Goal: Task Accomplishment & Management: Use online tool/utility

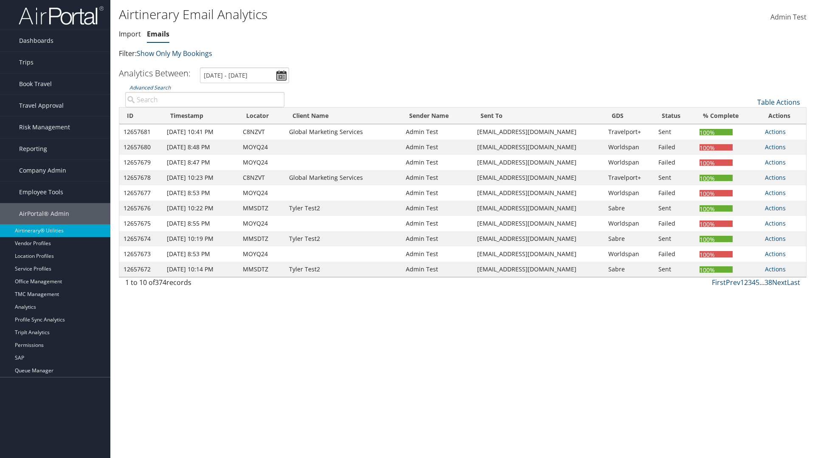
click at [158, 34] on link "Emails" at bounding box center [158, 33] width 22 height 9
click at [750, 130] on link "Email itinerary" at bounding box center [750, 130] width 112 height 14
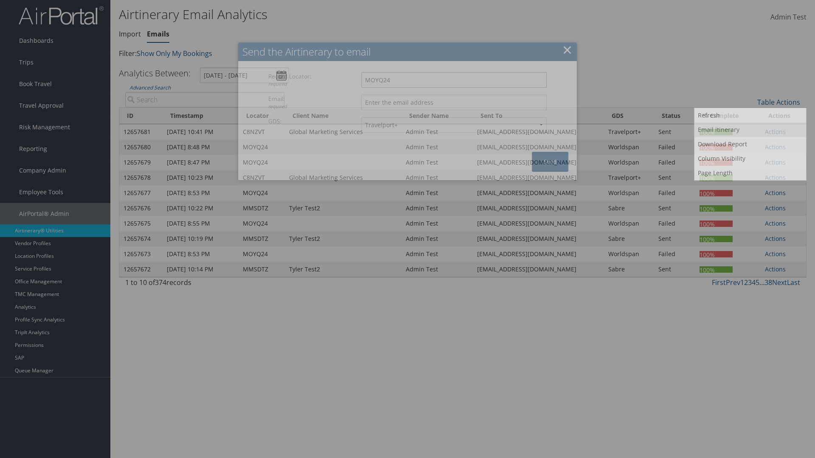
type input "MOYQ24"
type input "[EMAIL_ADDRESS][DOMAIN_NAME]"
select select "1P"
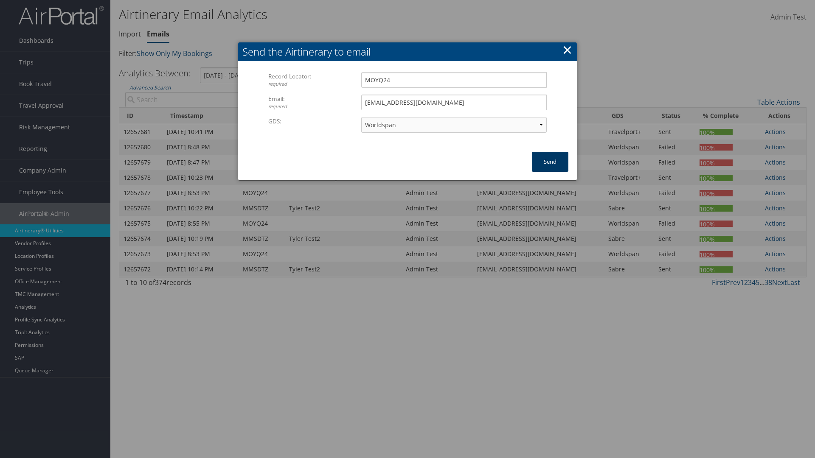
click at [550, 162] on button "Send" at bounding box center [550, 162] width 36 height 20
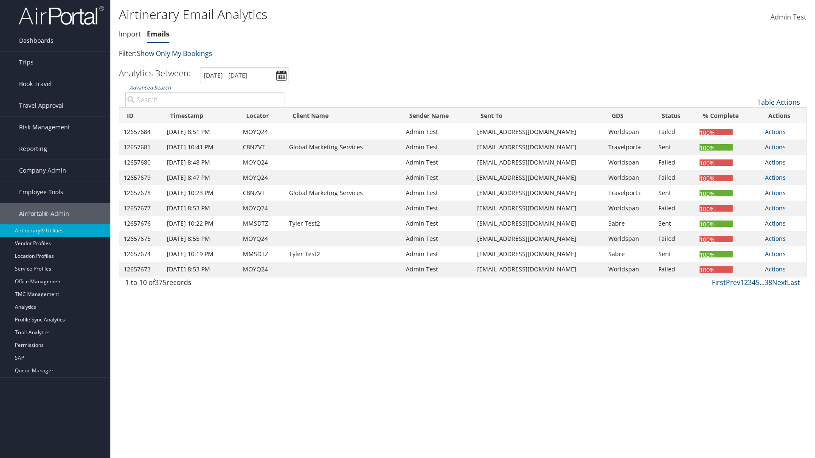
click at [778, 102] on link "Table Actions" at bounding box center [778, 102] width 43 height 9
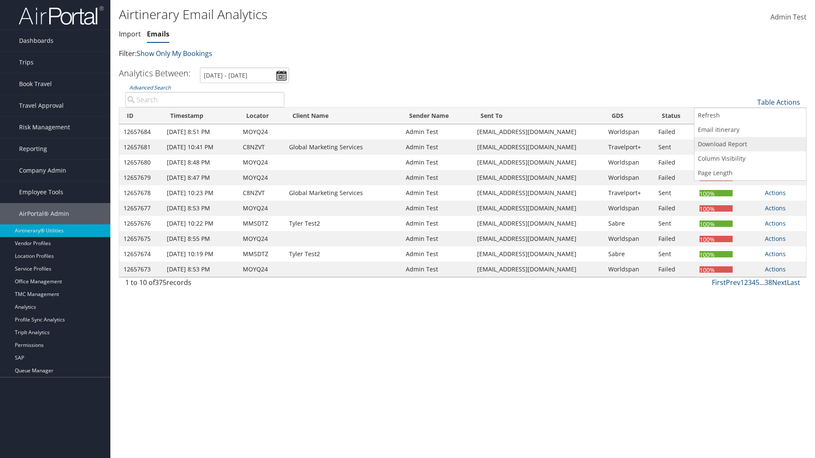
click at [750, 144] on link "Download Report" at bounding box center [750, 144] width 112 height 14
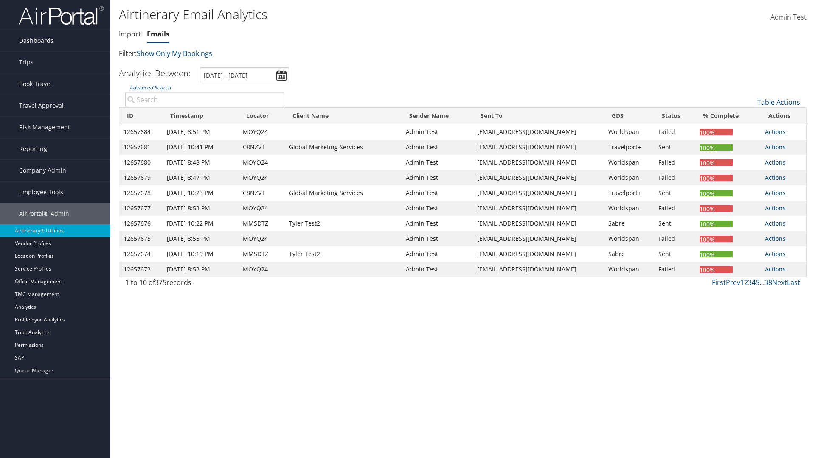
click at [778, 102] on link "Table Actions" at bounding box center [778, 102] width 43 height 9
click at [750, 159] on link "Column Visibility" at bounding box center [750, 158] width 112 height 14
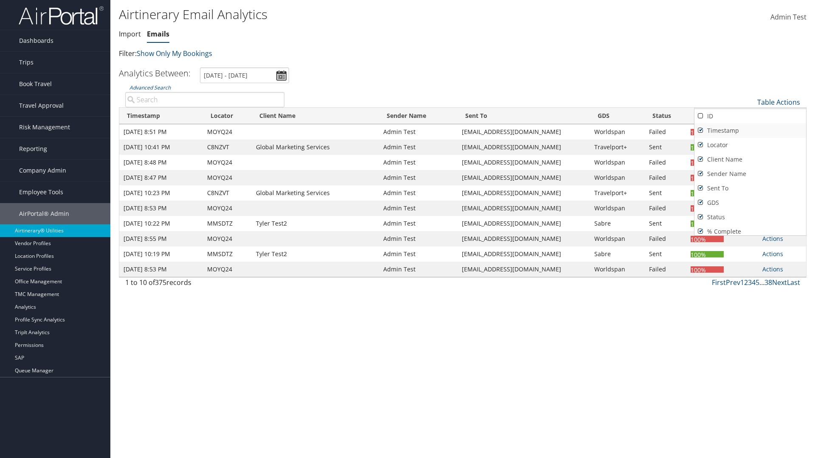
click at [750, 131] on link "Timestamp" at bounding box center [750, 130] width 112 height 14
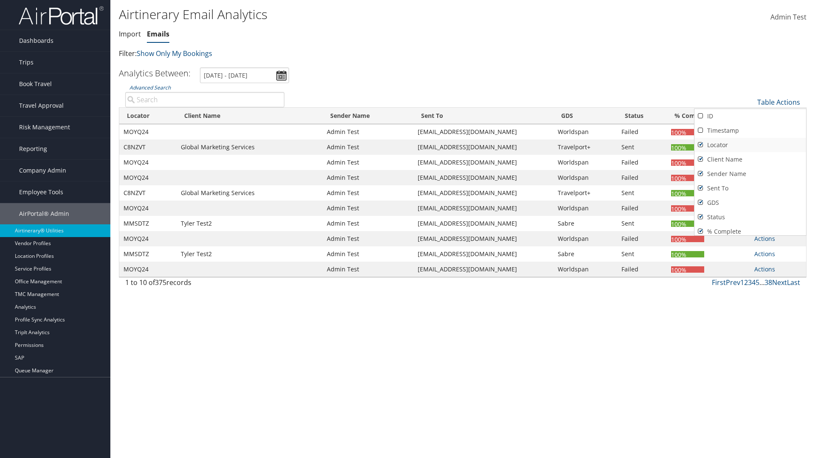
click at [750, 145] on link "Locator" at bounding box center [750, 145] width 112 height 14
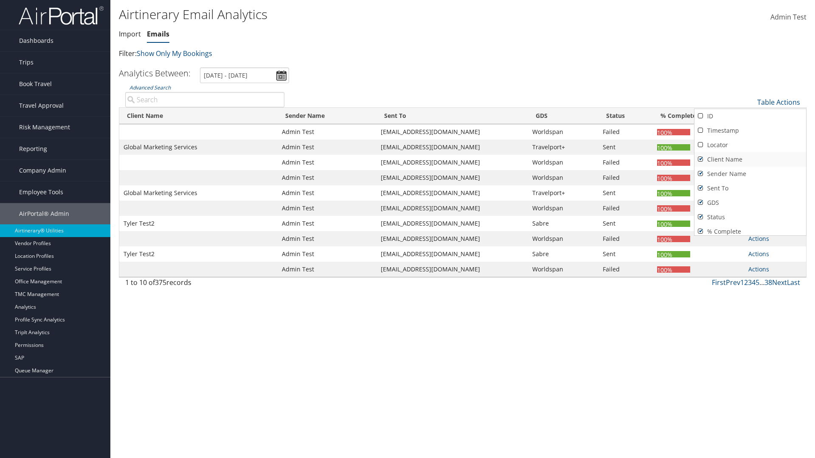
click at [750, 160] on link "Client Name" at bounding box center [750, 159] width 112 height 14
